Goal: Task Accomplishment & Management: Manage account settings

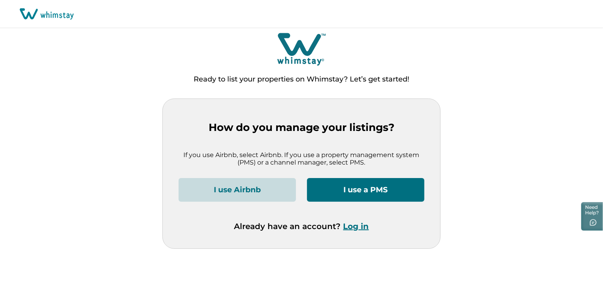
click at [355, 226] on button "Log in" at bounding box center [356, 225] width 26 height 9
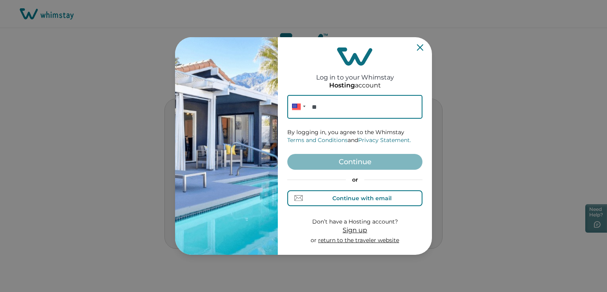
click at [357, 201] on div "Continue with email" at bounding box center [354, 198] width 73 height 8
click at [330, 114] on input at bounding box center [354, 107] width 135 height 24
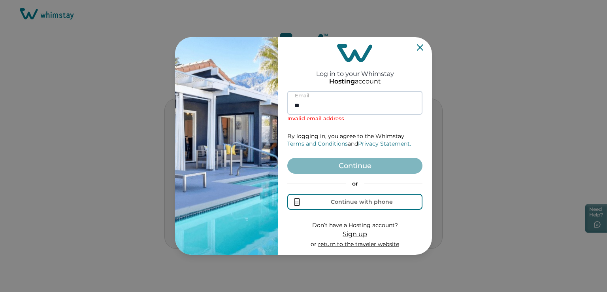
type input "*"
click at [317, 108] on input at bounding box center [354, 103] width 135 height 24
paste input "**********"
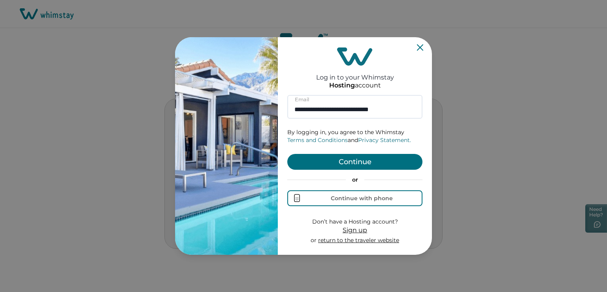
type input "**********"
click at [355, 164] on button "Continue" at bounding box center [354, 162] width 135 height 16
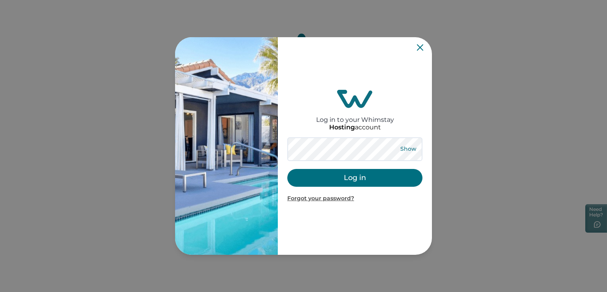
click at [405, 150] on button "Show" at bounding box center [408, 148] width 28 height 11
click at [405, 150] on button "Hide" at bounding box center [408, 148] width 26 height 11
click at [369, 175] on button "Log in" at bounding box center [354, 178] width 135 height 18
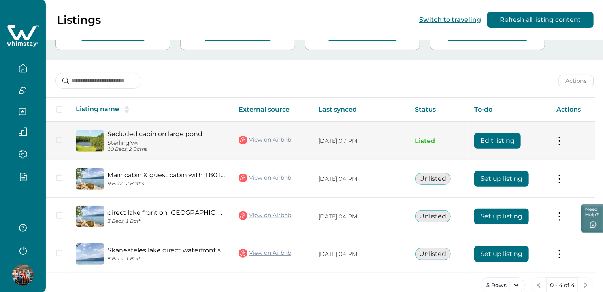
scroll to position [89, 0]
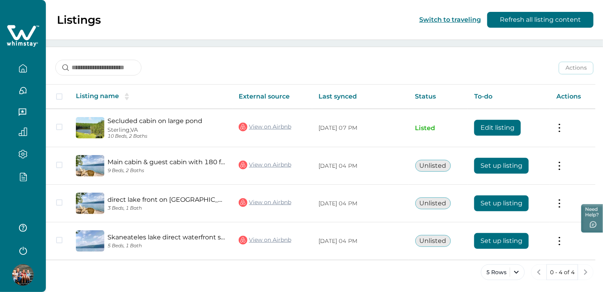
click at [22, 177] on icon "button" at bounding box center [23, 177] width 3 height 0
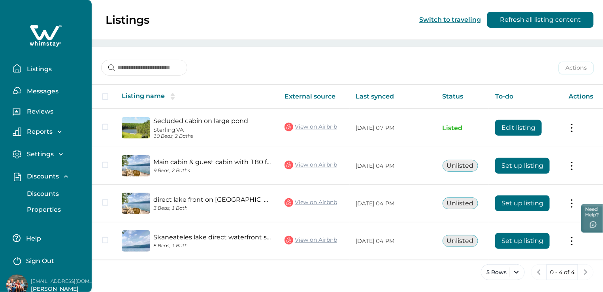
click at [49, 196] on p "Discounts" at bounding box center [41, 194] width 34 height 8
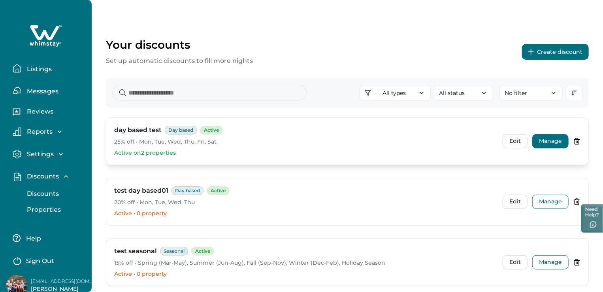
click at [542, 141] on button "Manage" at bounding box center [550, 141] width 36 height 14
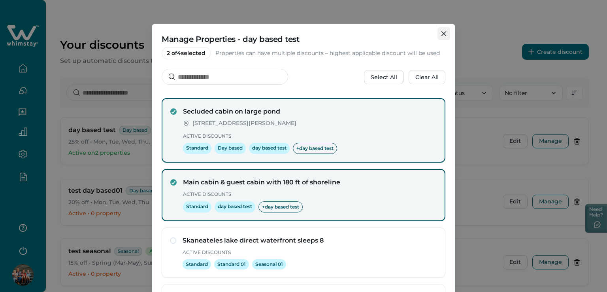
click at [441, 35] on icon "Close" at bounding box center [443, 33] width 5 height 5
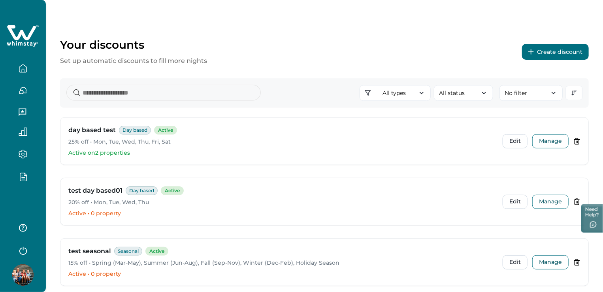
click at [22, 179] on icon "button" at bounding box center [23, 176] width 9 height 9
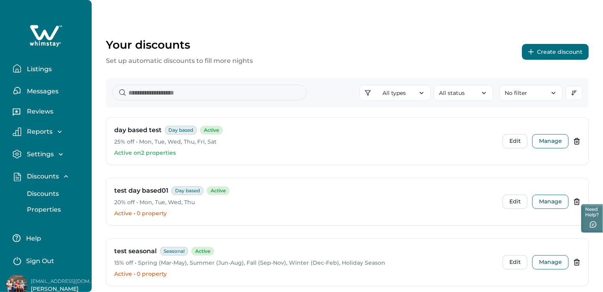
click at [66, 177] on icon "button" at bounding box center [66, 176] width 8 height 8
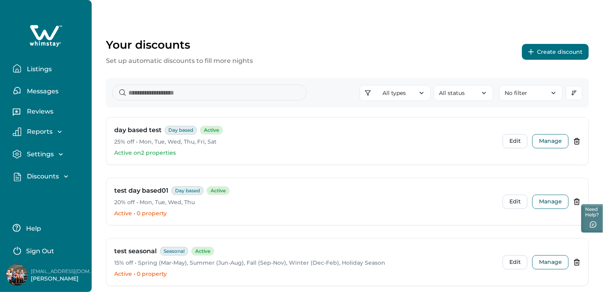
click at [66, 177] on icon "button" at bounding box center [66, 176] width 8 height 8
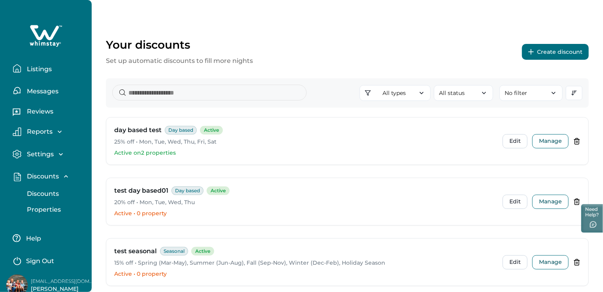
click at [38, 177] on p "Discounts" at bounding box center [41, 176] width 34 height 8
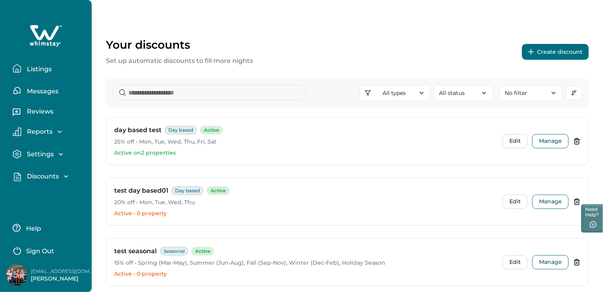
click at [38, 179] on p "Discounts" at bounding box center [41, 176] width 34 height 8
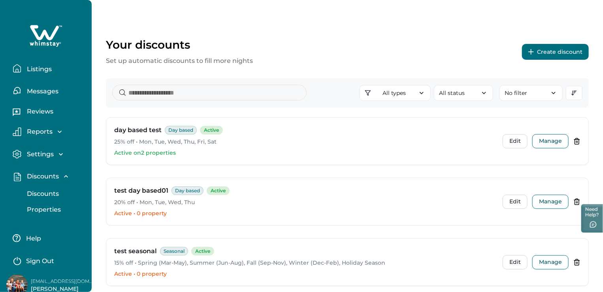
click at [45, 208] on p "Properties" at bounding box center [42, 209] width 36 height 8
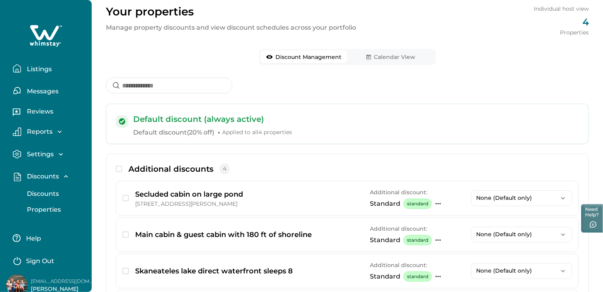
scroll to position [118, 0]
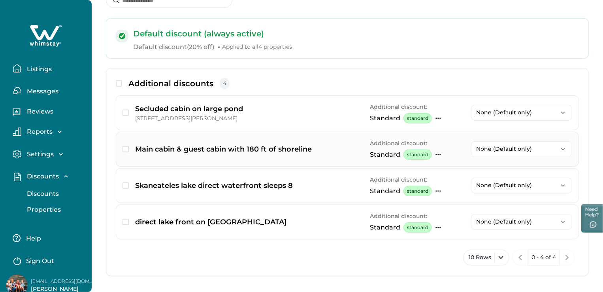
click at [560, 152] on icon "button" at bounding box center [563, 149] width 8 height 8
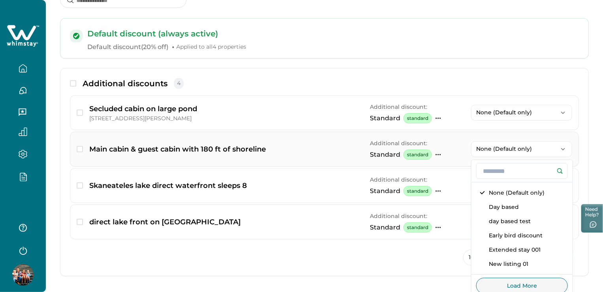
click at [560, 152] on icon "button" at bounding box center [563, 149] width 8 height 8
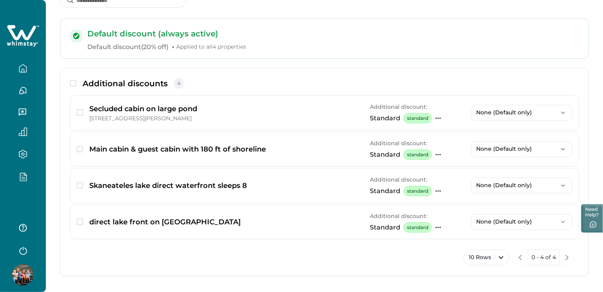
click at [22, 211] on div at bounding box center [23, 146] width 46 height 292
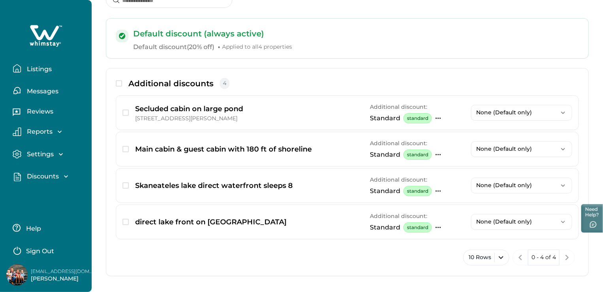
click at [43, 70] on p "Listings" at bounding box center [37, 69] width 27 height 8
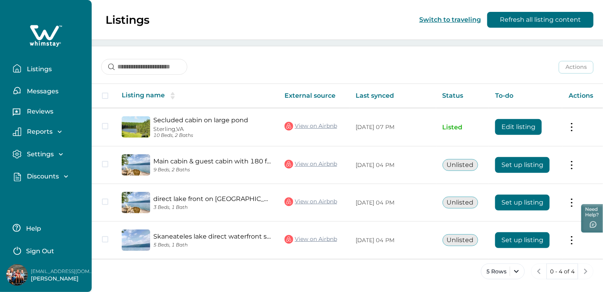
scroll to position [89, 0]
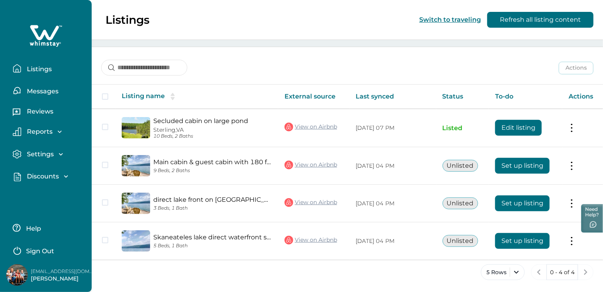
click at [44, 76] on button "Listings" at bounding box center [49, 68] width 73 height 16
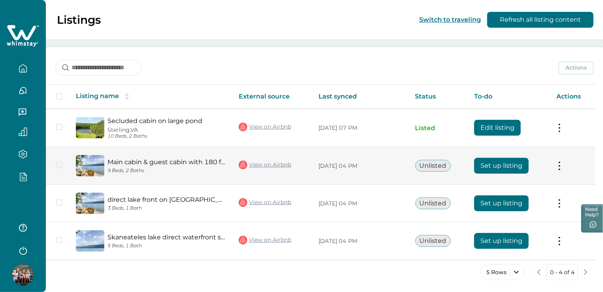
click at [192, 164] on link "Main cabin & guest cabin with 180 ft of shoreline" at bounding box center [166, 162] width 118 height 8
click at [212, 164] on link "Main cabin & guest cabin with 180 ft of shoreline" at bounding box center [166, 162] width 118 height 8
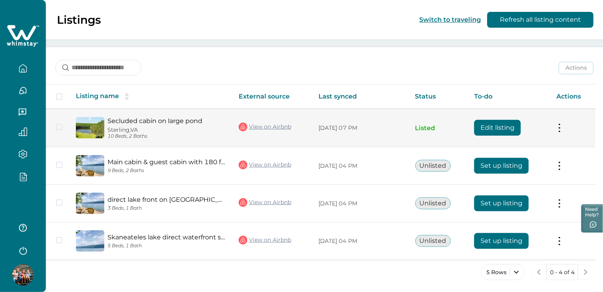
click at [143, 122] on link "Secluded cabin on large pond" at bounding box center [166, 121] width 118 height 8
click at [175, 120] on link "Secluded cabin on large pond" at bounding box center [166, 121] width 118 height 8
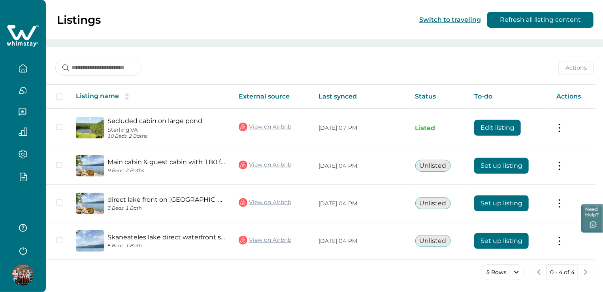
click at [23, 79] on div at bounding box center [22, 87] width 33 height 22
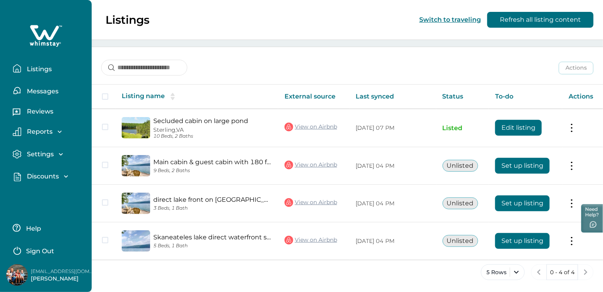
click at [34, 70] on p "Listings" at bounding box center [37, 69] width 27 height 8
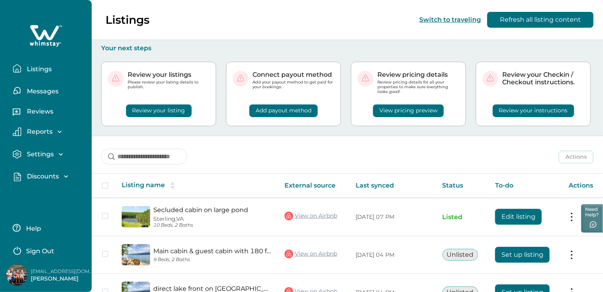
click at [421, 113] on div "View pricing preview" at bounding box center [408, 105] width 102 height 23
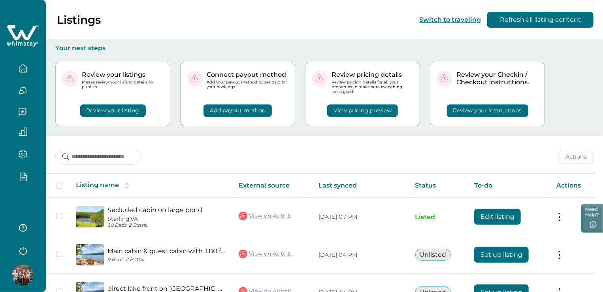
click at [24, 202] on div at bounding box center [23, 146] width 46 height 292
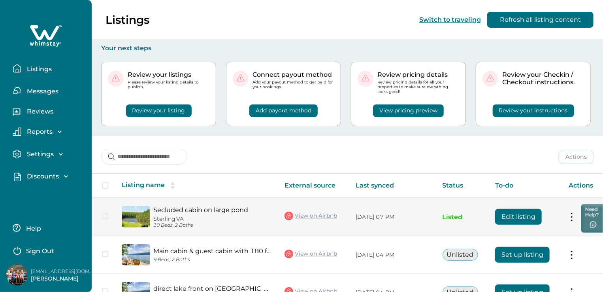
click at [191, 211] on link "Secluded cabin on large pond" at bounding box center [212, 210] width 118 height 8
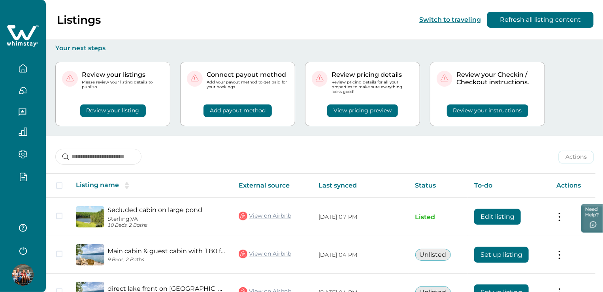
click at [370, 111] on button "View pricing preview" at bounding box center [362, 110] width 71 height 13
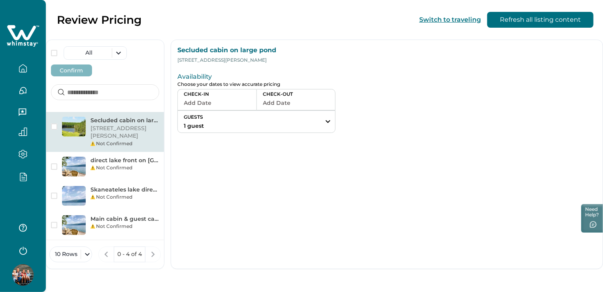
click at [250, 102] on button "Add Date" at bounding box center [217, 102] width 67 height 11
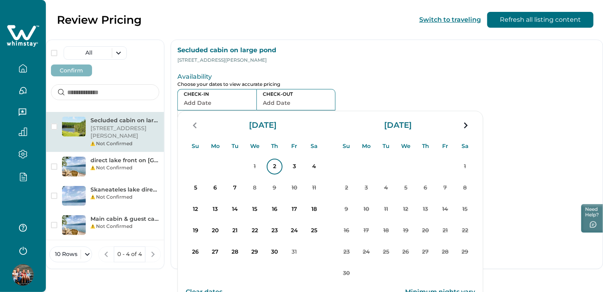
click at [282, 169] on p "2" at bounding box center [275, 166] width 16 height 16
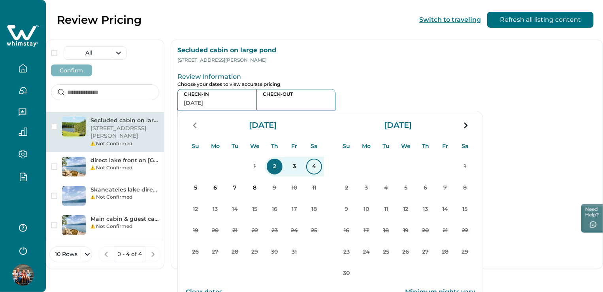
click at [322, 169] on p "4" at bounding box center [314, 166] width 16 height 16
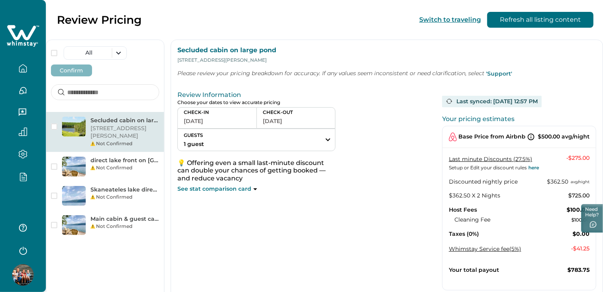
drag, startPoint x: 520, startPoint y: 209, endPoint x: 378, endPoint y: 242, distance: 145.9
click at [378, 242] on div "Review Information Choose your dates to view accurate pricing CHECK-IN [DATE] C…" at bounding box center [306, 203] width 258 height 231
click at [23, 174] on icon "button" at bounding box center [23, 176] width 9 height 9
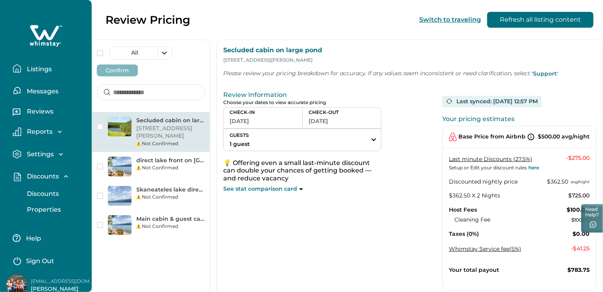
click at [40, 191] on p "Discounts" at bounding box center [41, 194] width 34 height 8
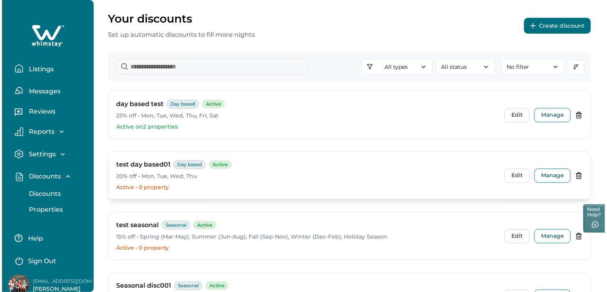
scroll to position [39, 0]
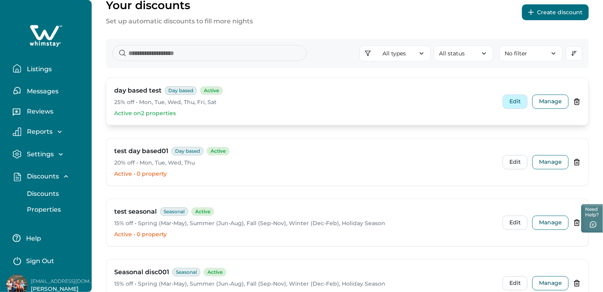
click at [521, 102] on button "Edit" at bounding box center [514, 101] width 25 height 14
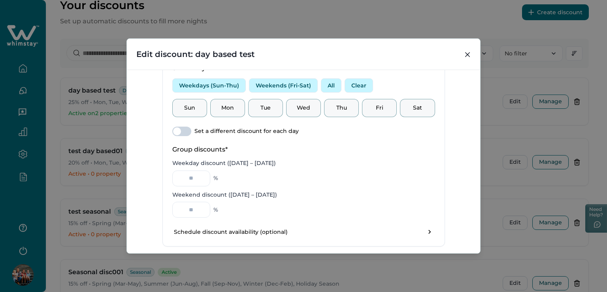
scroll to position [286, 0]
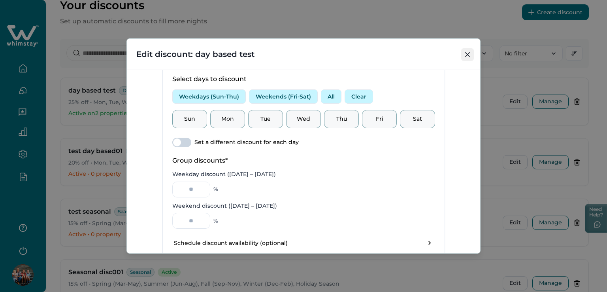
click at [468, 57] on button "Close" at bounding box center [467, 54] width 13 height 13
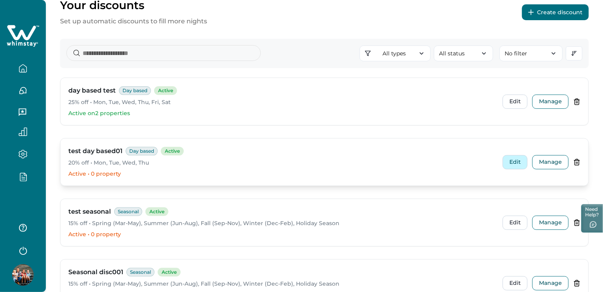
click at [516, 165] on button "Edit" at bounding box center [514, 162] width 25 height 14
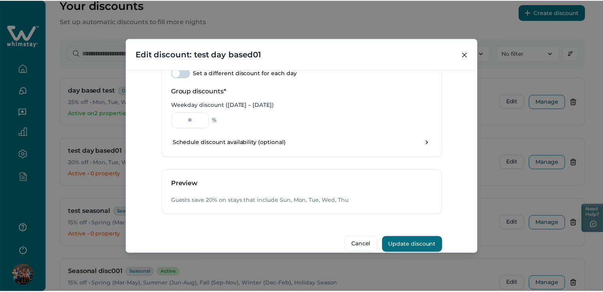
scroll to position [286, 0]
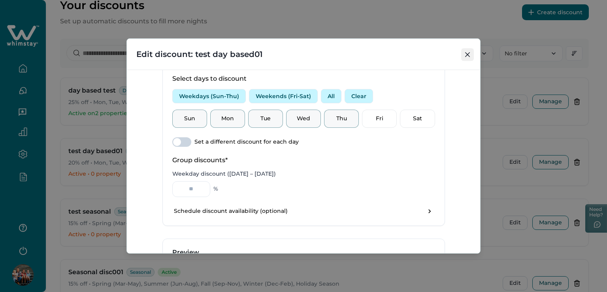
click at [468, 54] on icon "Close" at bounding box center [467, 54] width 5 height 5
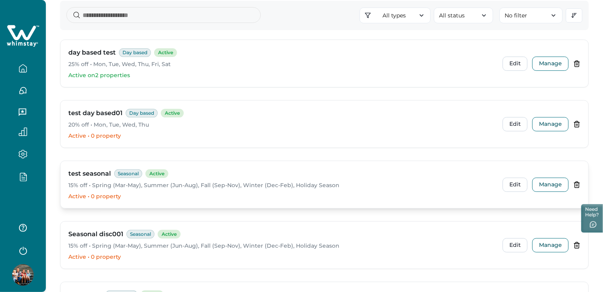
scroll to position [158, 0]
